Goal: Task Accomplishment & Management: Complete application form

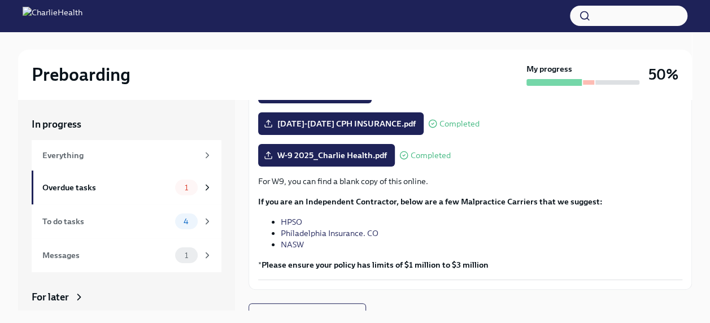
scroll to position [288, 0]
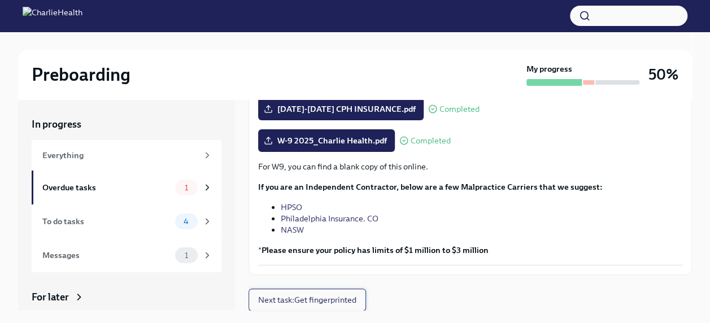
click at [318, 298] on span "Next task : Get fingerprinted" at bounding box center [307, 299] width 98 height 11
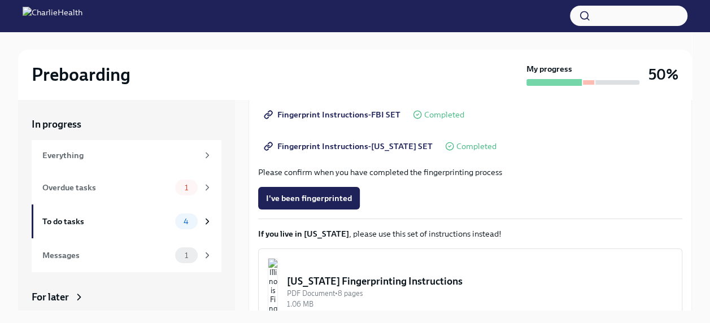
scroll to position [220, 0]
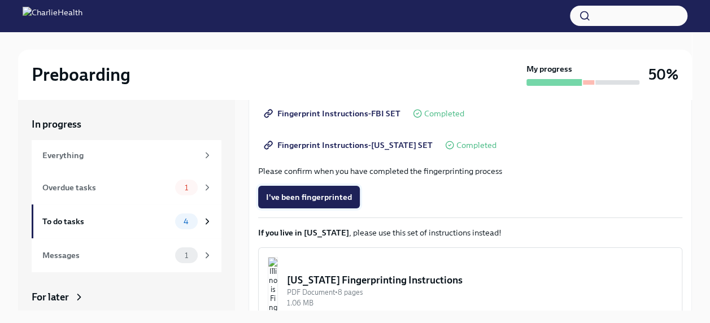
click at [338, 198] on span "I've been fingerprinted" at bounding box center [309, 196] width 86 height 11
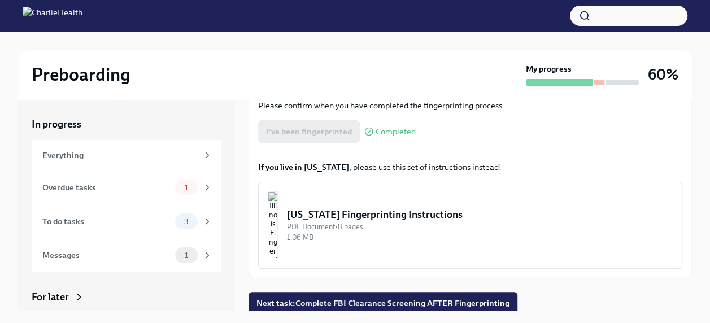
scroll to position [289, 0]
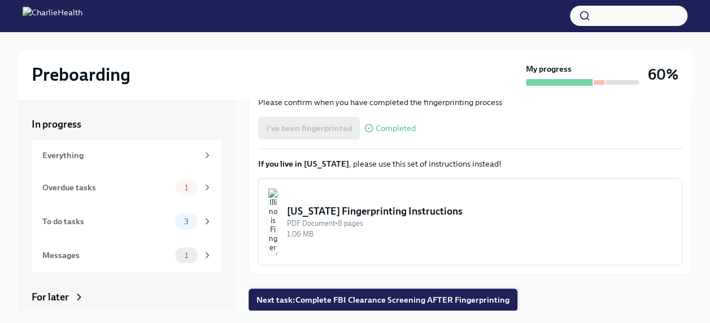
click at [492, 295] on span "Next task : Complete FBI Clearance Screening AFTER Fingerprinting" at bounding box center [382, 299] width 253 height 11
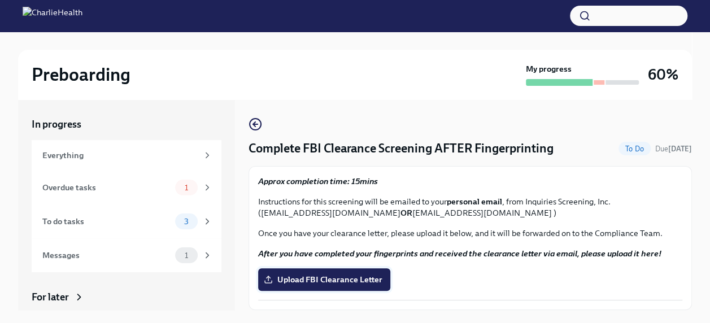
click at [368, 277] on span "Upload FBI Clearance Letter" at bounding box center [324, 279] width 116 height 11
click at [0, 0] on input "Upload FBI Clearance Letter" at bounding box center [0, 0] width 0 height 0
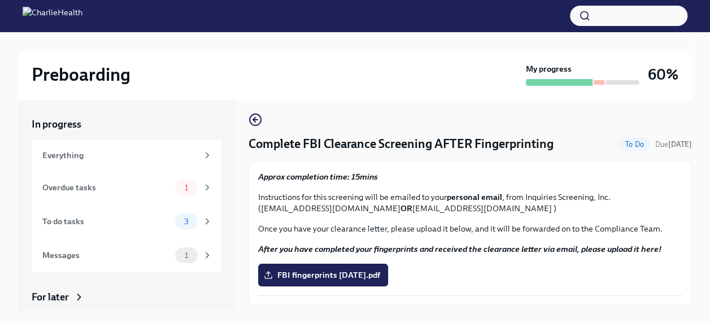
scroll to position [35, 0]
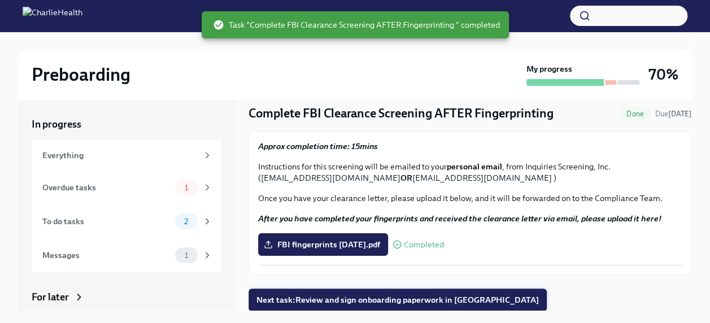
click at [407, 302] on span "Next task : Review and sign onboarding paperwork in [GEOGRAPHIC_DATA]" at bounding box center [397, 299] width 282 height 11
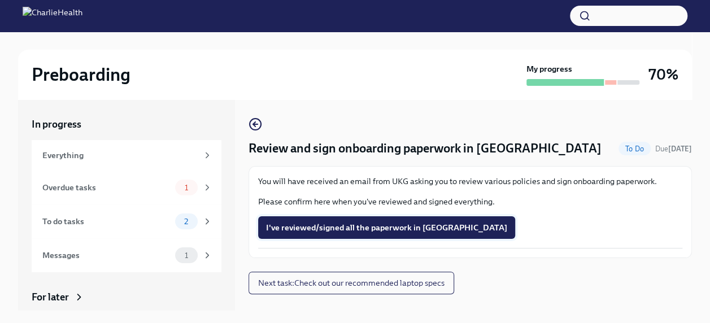
click at [402, 222] on span "I've reviewed/signed all the paperwork in [GEOGRAPHIC_DATA]" at bounding box center [386, 227] width 241 height 11
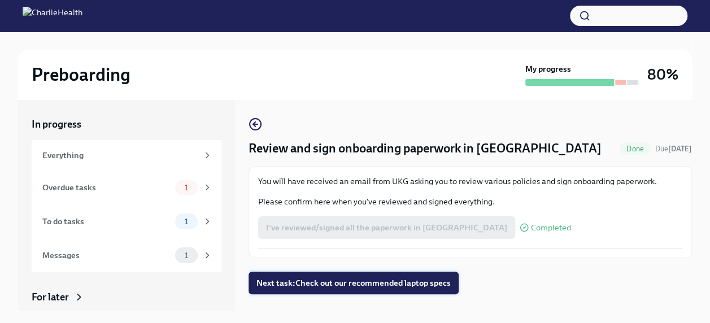
click at [423, 279] on span "Next task : Check out our recommended laptop specs" at bounding box center [353, 282] width 194 height 11
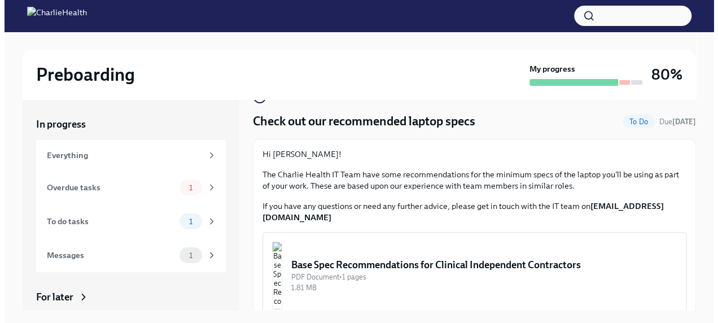
scroll to position [33, 0]
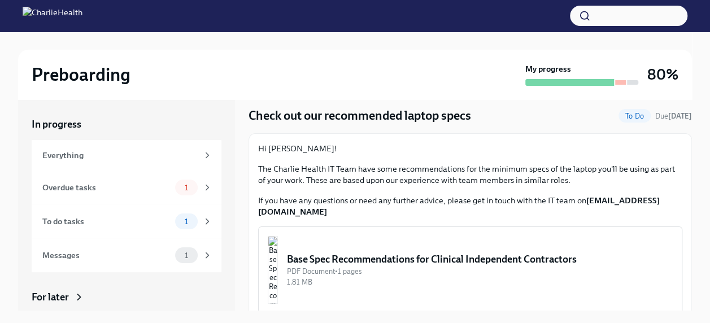
click at [344, 252] on div "Base Spec Recommendations for Clinical Independent Contractors" at bounding box center [480, 259] width 386 height 14
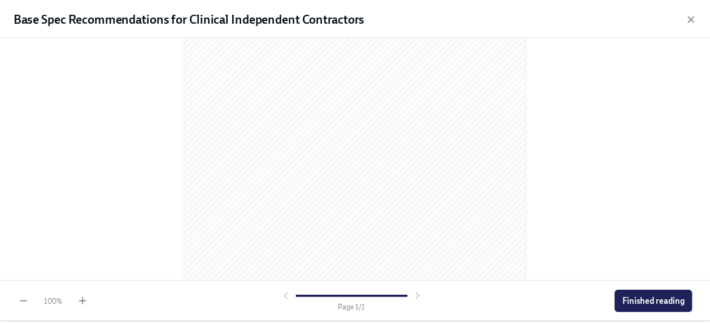
scroll to position [221, 0]
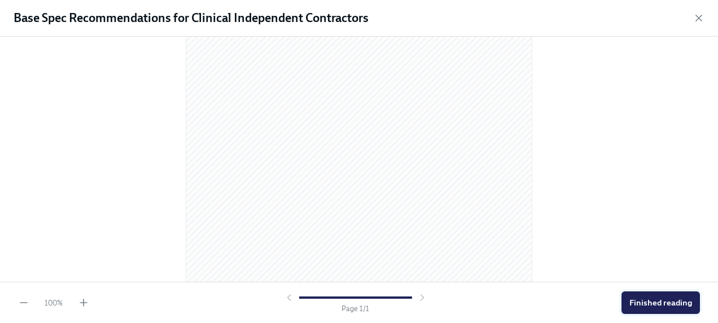
click at [678, 303] on span "Finished reading" at bounding box center [661, 302] width 63 height 11
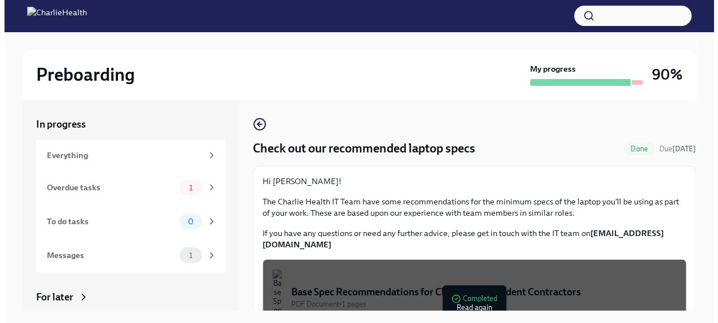
scroll to position [33, 0]
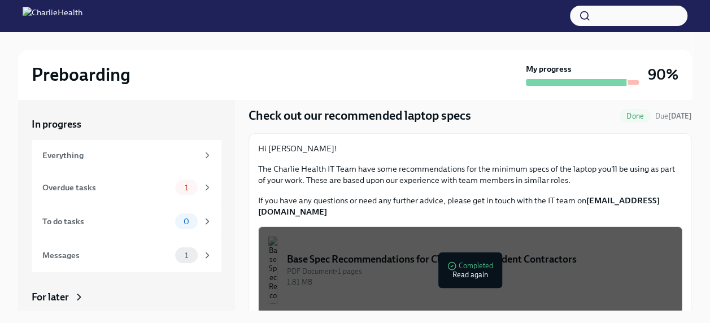
click at [469, 266] on div "PDF Document • 1 pages" at bounding box center [480, 271] width 386 height 11
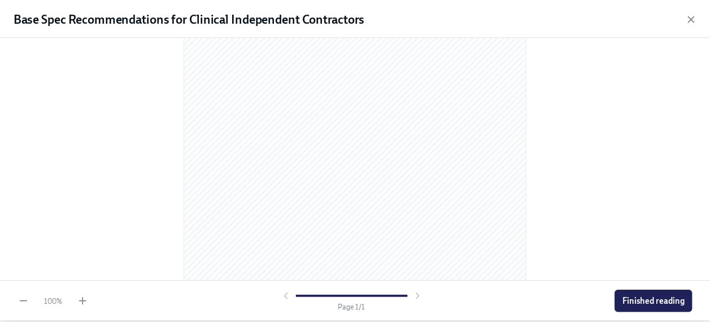
scroll to position [221, 0]
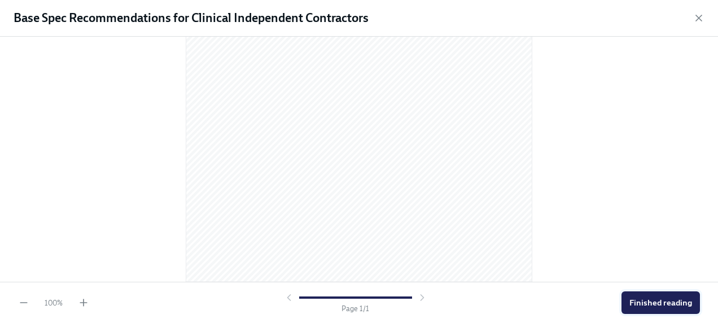
click at [666, 304] on span "Finished reading" at bounding box center [661, 302] width 63 height 11
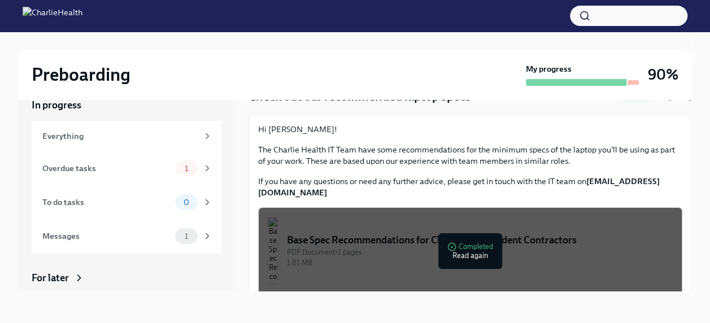
scroll to position [0, 0]
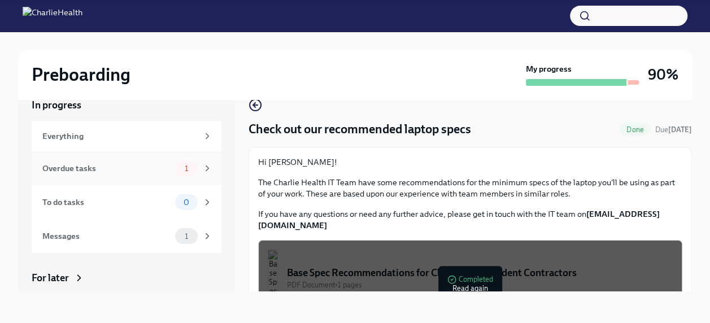
click at [110, 161] on div "Overdue tasks 1" at bounding box center [127, 168] width 170 height 16
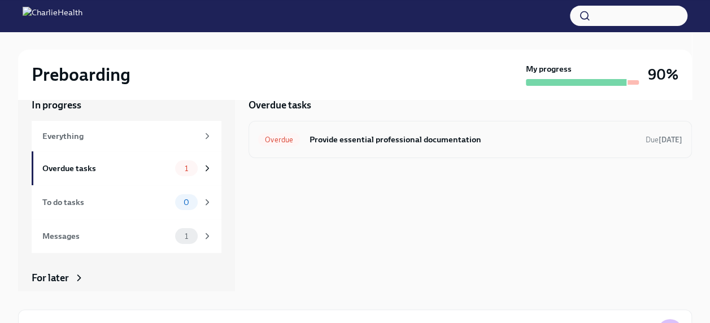
click at [361, 138] on h6 "Provide essential professional documentation" at bounding box center [472, 139] width 327 height 12
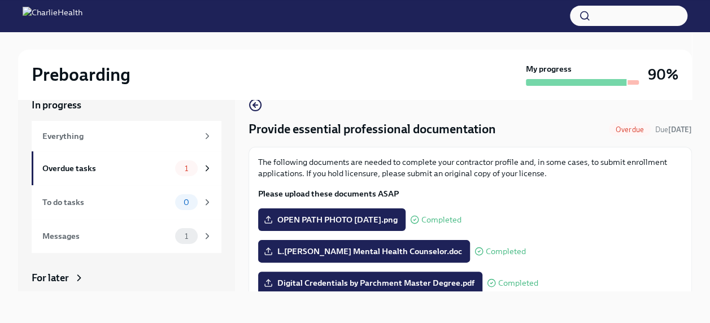
click at [494, 129] on h4 "Provide essential professional documentation" at bounding box center [371, 129] width 247 height 17
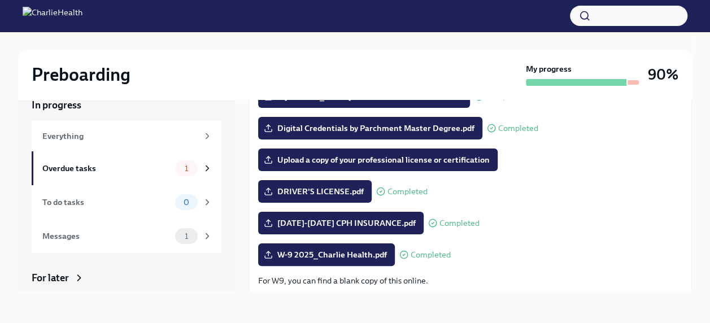
scroll to position [154, 0]
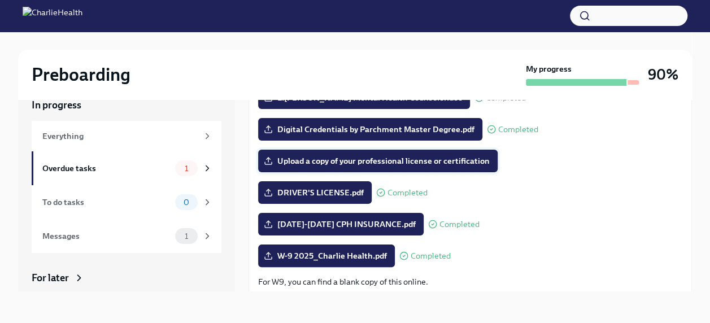
click at [387, 156] on span "Upload a copy of your professional license or certification" at bounding box center [378, 160] width 224 height 11
click at [0, 0] on input "Upload a copy of your professional license or certification" at bounding box center [0, 0] width 0 height 0
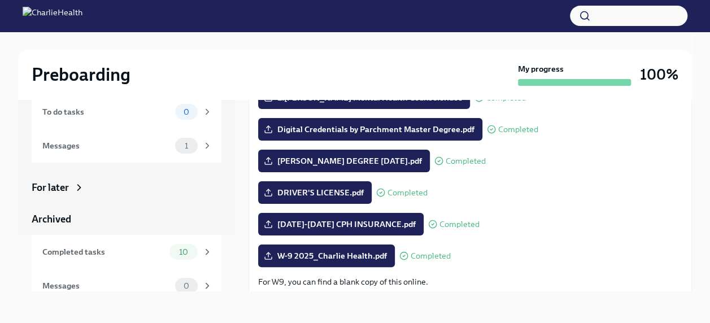
scroll to position [43, 0]
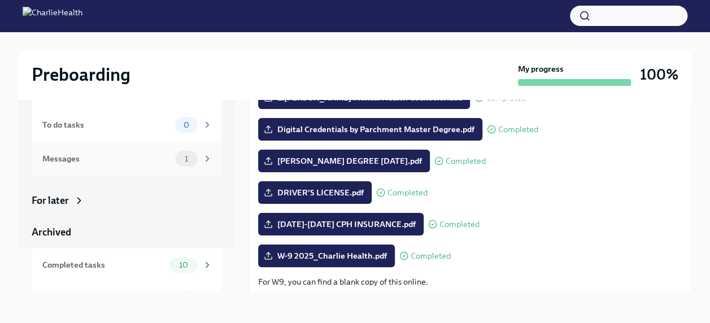
click at [178, 161] on span "1" at bounding box center [186, 159] width 17 height 8
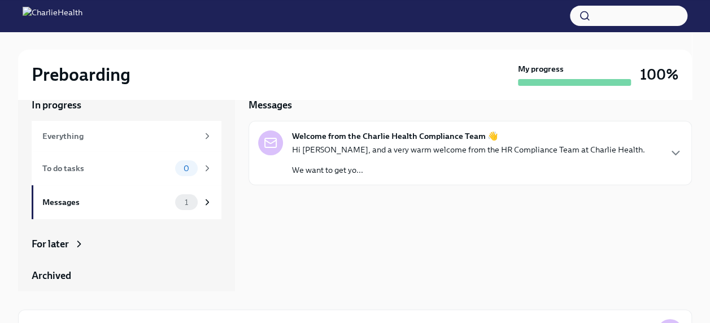
click at [367, 139] on strong "Welcome from the Charlie Health Compliance Team 👋" at bounding box center [395, 135] width 206 height 11
